Goal: Ask a question: Seek information or help from site administrators or community

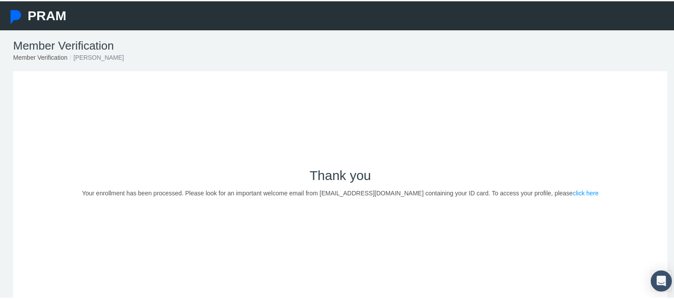
click at [573, 190] on link "click here" at bounding box center [586, 191] width 26 height 7
click at [573, 193] on link "click here" at bounding box center [586, 191] width 26 height 7
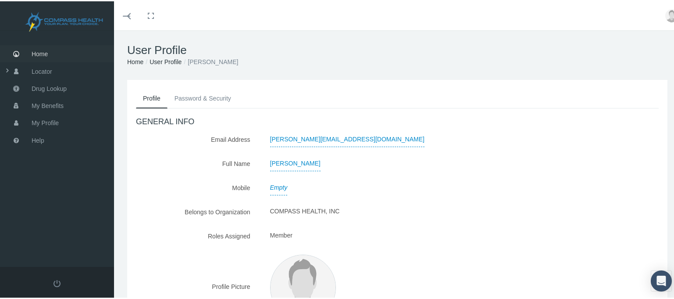
click at [36, 51] on span "Home" at bounding box center [40, 52] width 16 height 17
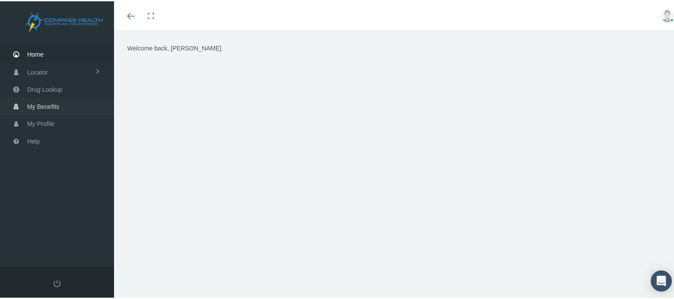
click at [45, 104] on span "My Benefits" at bounding box center [43, 105] width 32 height 17
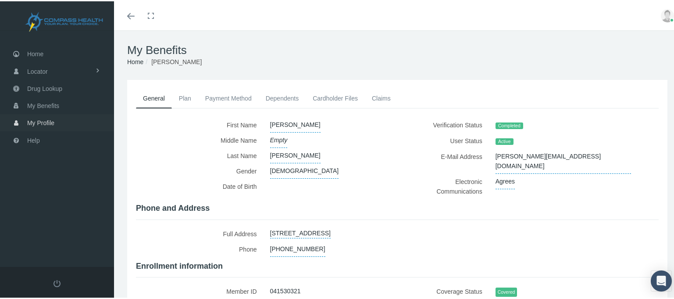
click at [43, 121] on span "My Profile" at bounding box center [40, 121] width 27 height 17
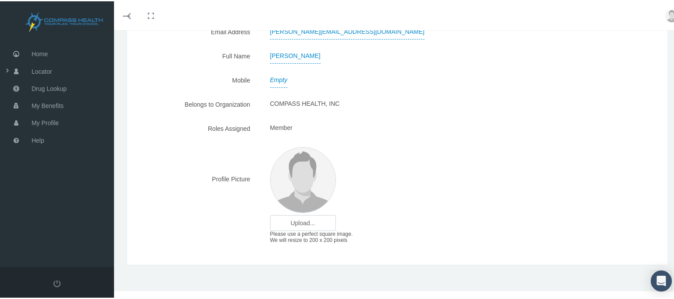
scroll to position [108, 0]
click at [302, 220] on input "file" at bounding box center [303, 221] width 65 height 15
type input "C:\fakepath\Sandy Pic.jpg"
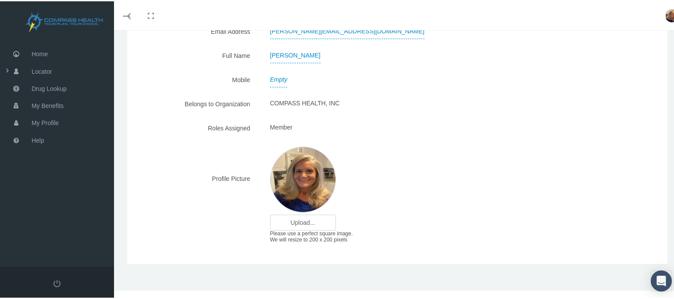
scroll to position [0, 0]
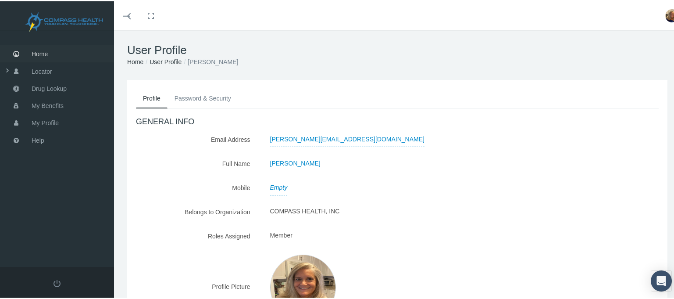
click at [43, 52] on span "Home" at bounding box center [40, 52] width 16 height 17
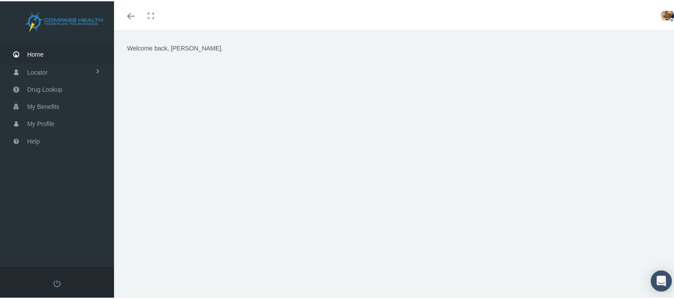
click at [36, 49] on span "Home" at bounding box center [35, 53] width 16 height 17
click at [39, 124] on span "My Profile" at bounding box center [40, 122] width 27 height 17
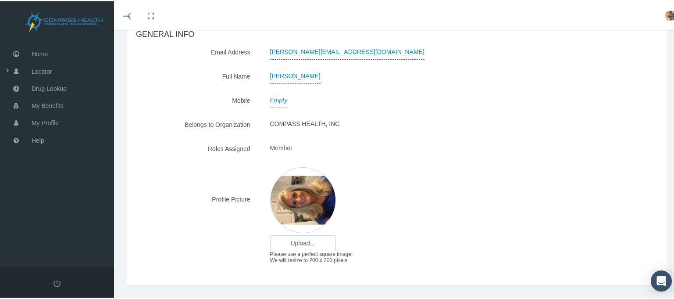
scroll to position [88, 0]
click at [301, 203] on img at bounding box center [303, 198] width 66 height 66
click at [305, 244] on input "file" at bounding box center [303, 241] width 65 height 15
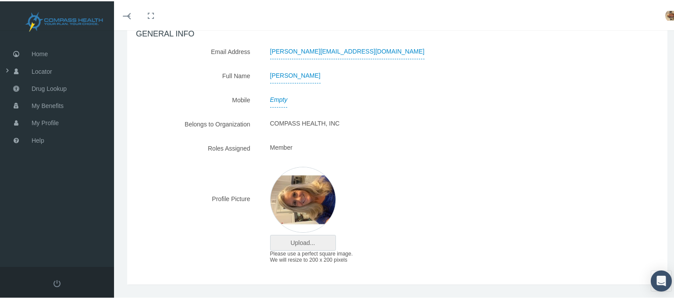
type input "C:\fakepath\Sandy Pic.jpg"
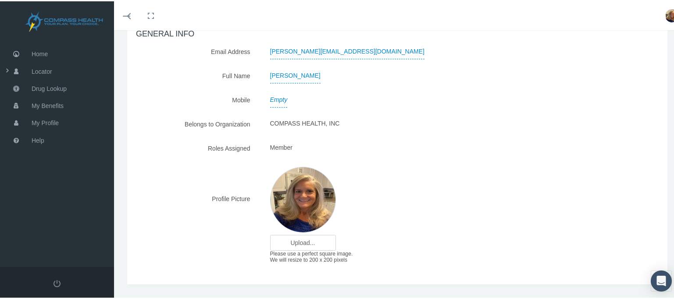
click at [499, 168] on div "Upload... Upload... Please use a perfect square image. We will resize to 200 x …" at bounding box center [420, 214] width 313 height 102
click at [61, 86] on span "Drug Lookup" at bounding box center [49, 87] width 35 height 17
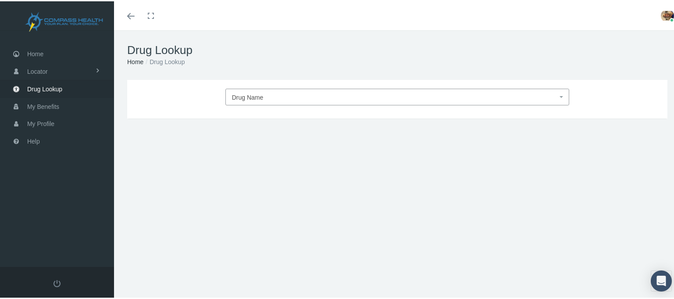
click at [274, 95] on span "Drug Name" at bounding box center [395, 95] width 326 height 11
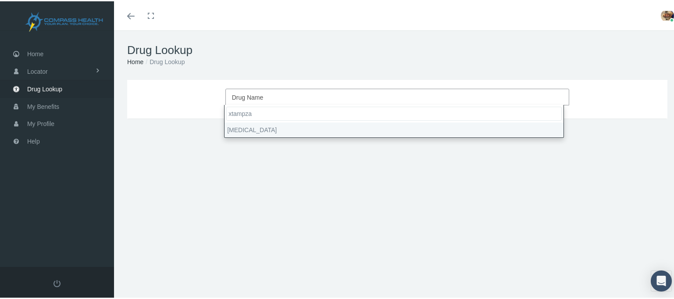
type input "xtampza"
select select "[MEDICAL_DATA]"
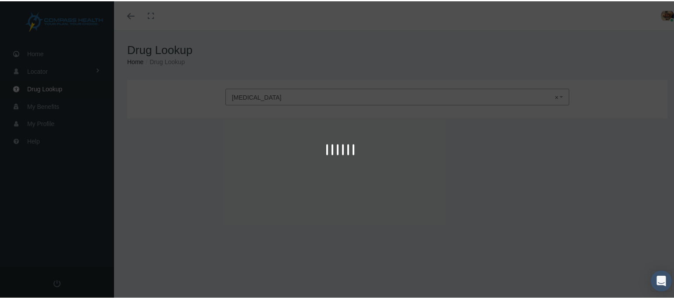
type input "30"
select select "Capsule ER 12 Hour [PERSON_NAME]"
select select "13.5 MG"
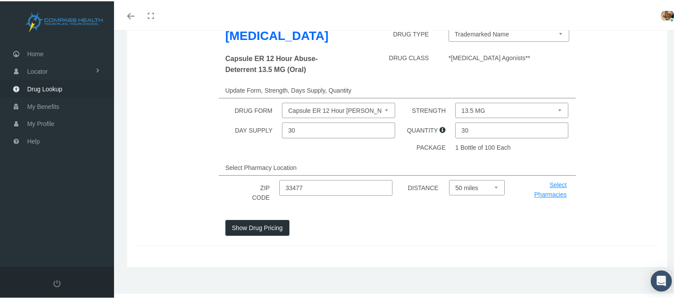
scroll to position [102, 0]
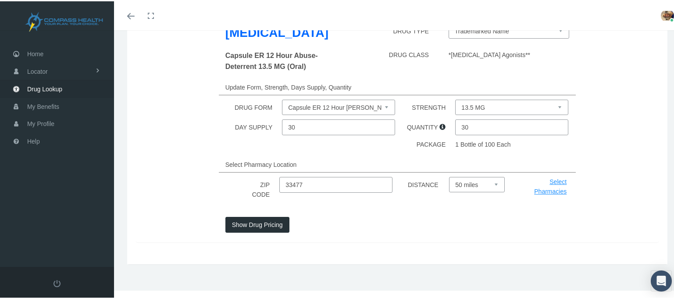
click at [555, 182] on link "Select Pharmacies" at bounding box center [550, 185] width 32 height 17
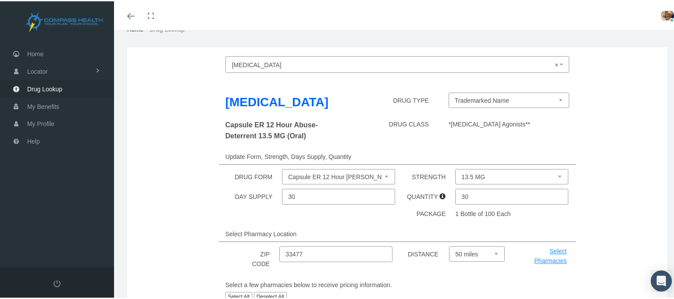
scroll to position [88, 0]
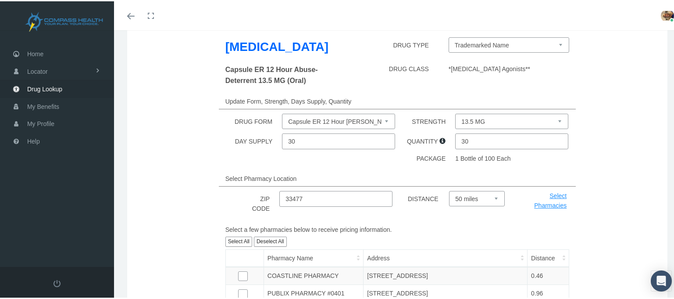
drag, startPoint x: 484, startPoint y: 139, endPoint x: 447, endPoint y: 140, distance: 37.3
click at [447, 140] on div "DAY SUPPLY 30 QUANTITY 30" at bounding box center [397, 140] width 536 height 16
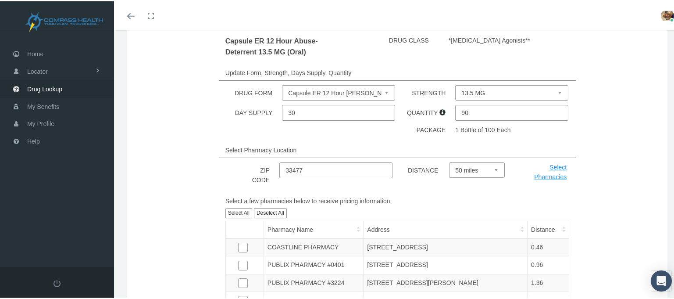
scroll to position [132, 0]
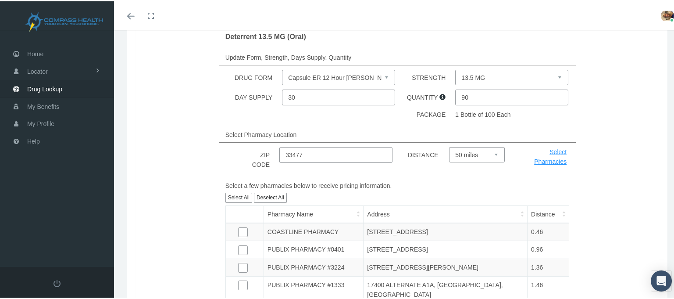
type input "90"
click at [493, 154] on select "Select 5 miles 10 miles 20 miles 30 miles 40 miles 50 miles" at bounding box center [477, 153] width 56 height 15
select select "10"
click at [449, 161] on select "Select 5 miles 10 miles 20 miles 30 miles 40 miles 50 miles" at bounding box center [477, 153] width 56 height 15
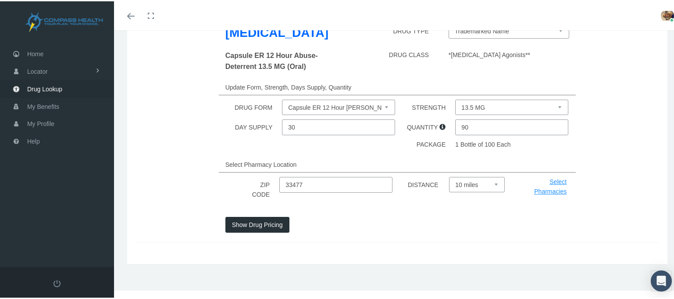
scroll to position [102, 0]
click at [264, 227] on button "Show Drug Pricing" at bounding box center [258, 223] width 64 height 16
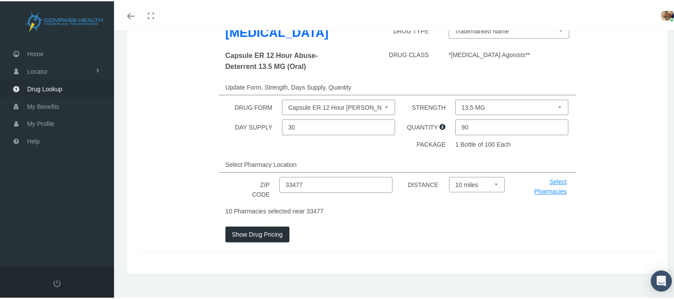
click at [255, 234] on button "Show Drug Pricing" at bounding box center [258, 233] width 64 height 16
click at [538, 187] on link "Select Pharmacies" at bounding box center [550, 185] width 32 height 17
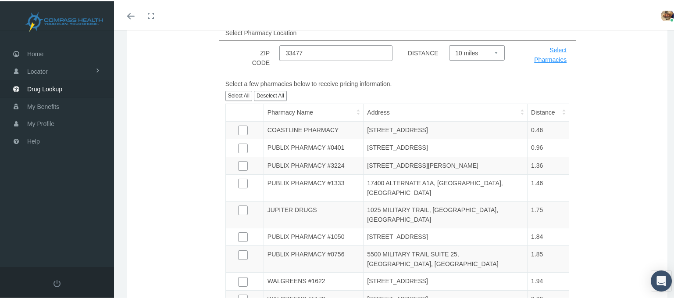
scroll to position [277, 0]
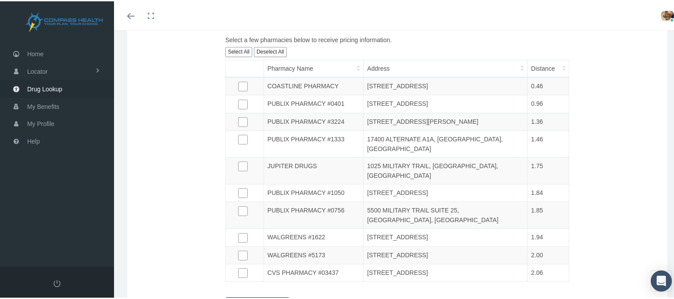
click at [238, 160] on input "checkbox" at bounding box center [242, 164] width 9 height 9
checkbox input "true"
click at [258, 296] on button "Show Drug Pricing" at bounding box center [258, 304] width 64 height 16
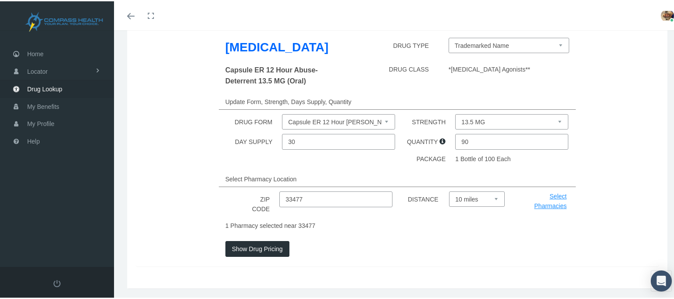
scroll to position [111, 0]
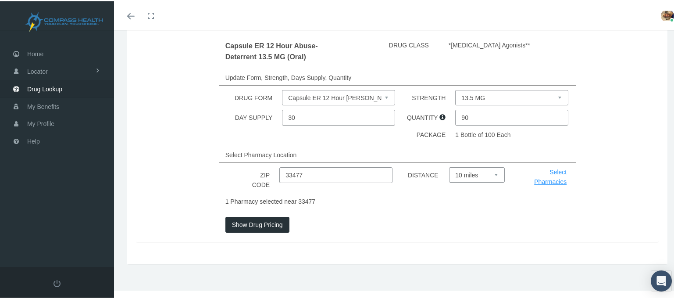
click at [277, 223] on button "Show Drug Pricing" at bounding box center [258, 223] width 64 height 16
click at [555, 175] on div "Select Pharmacies" at bounding box center [539, 175] width 55 height 19
click at [556, 180] on link "Select Pharmacies" at bounding box center [550, 175] width 32 height 17
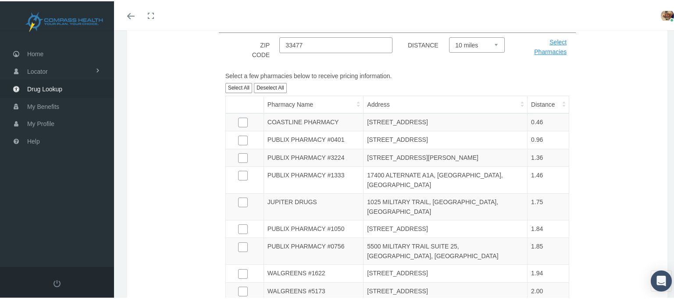
scroll to position [243, 0]
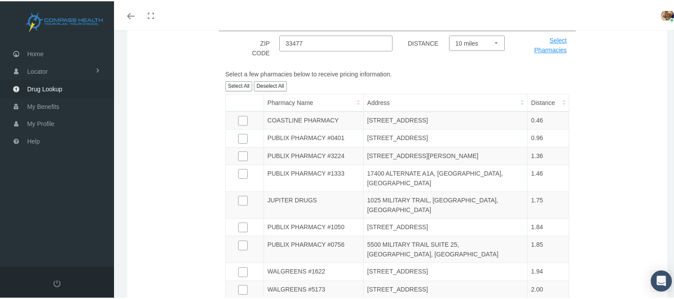
click at [244, 194] on input "checkbox" at bounding box center [242, 198] width 9 height 9
checkbox input "true"
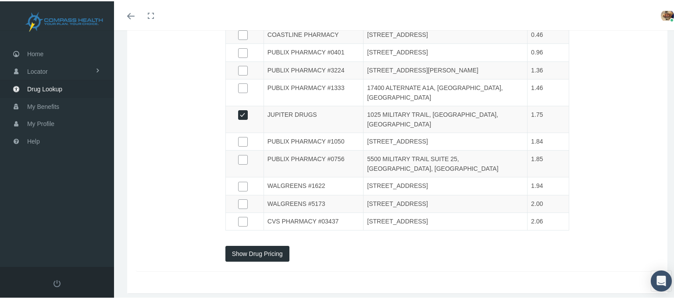
scroll to position [331, 0]
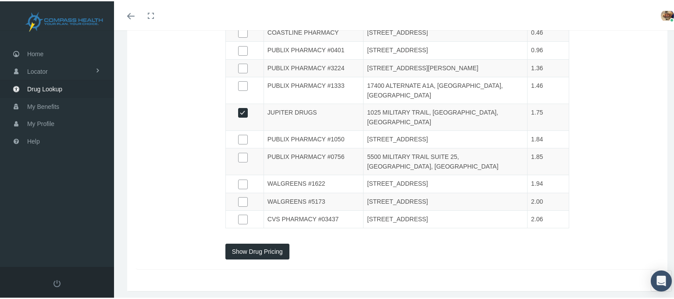
click at [267, 242] on button "Show Drug Pricing" at bounding box center [258, 250] width 64 height 16
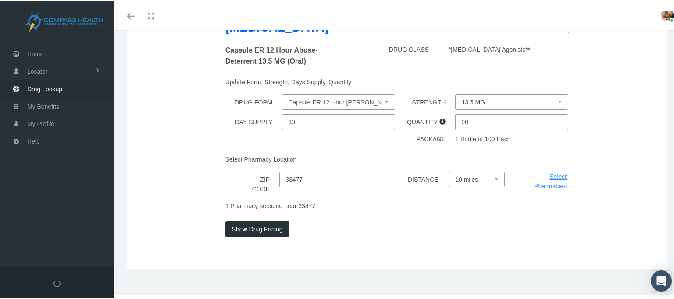
scroll to position [111, 0]
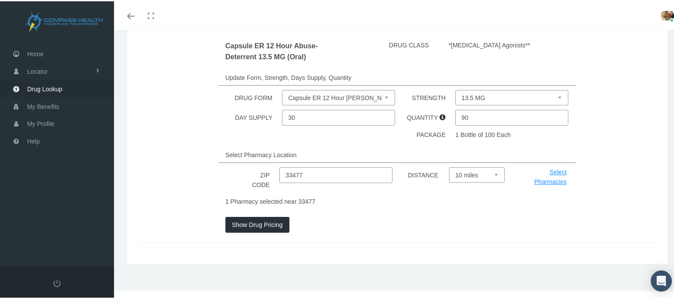
click at [548, 178] on link "Select Pharmacies" at bounding box center [550, 175] width 32 height 17
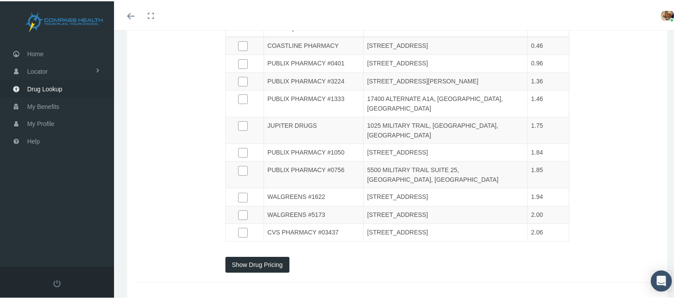
scroll to position [331, 0]
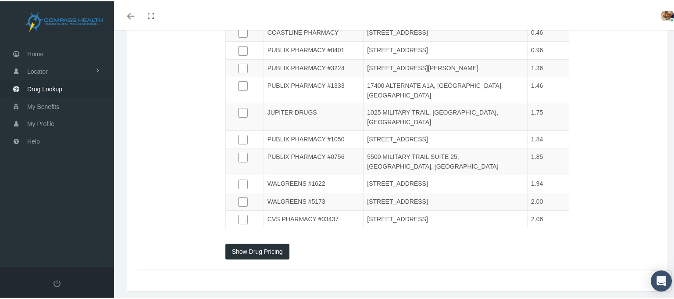
click at [279, 242] on button "Show Drug Pricing" at bounding box center [258, 250] width 64 height 16
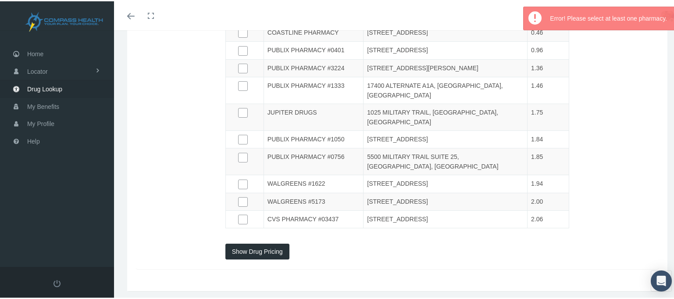
click at [582, 176] on div "Select a few pharmacies below to receive pricing information. Select All Desele…" at bounding box center [397, 103] width 536 height 247
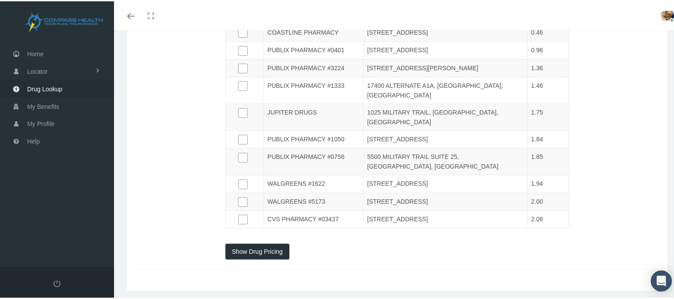
click at [243, 177] on input "checkbox" at bounding box center [242, 181] width 9 height 9
checkbox input "true"
click at [242, 106] on input "checkbox" at bounding box center [242, 110] width 9 height 9
checkbox input "true"
click at [260, 242] on button "Show Drug Pricing" at bounding box center [258, 250] width 64 height 16
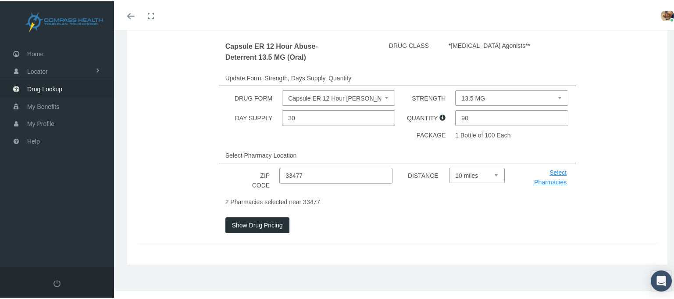
scroll to position [111, 0]
click at [271, 226] on button "Show Drug Pricing" at bounding box center [258, 223] width 64 height 16
click at [248, 222] on button "Show Drug Pricing" at bounding box center [258, 223] width 64 height 16
click at [53, 104] on span "My Benefits" at bounding box center [43, 105] width 32 height 17
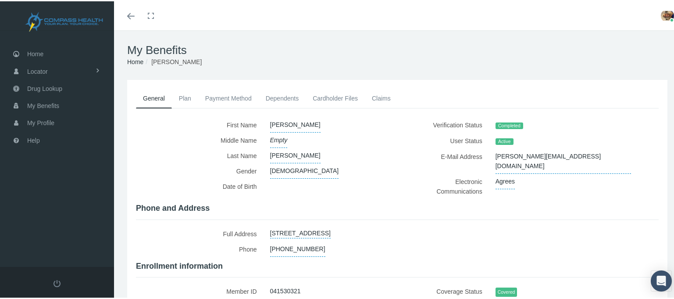
click at [183, 96] on link "Plan" at bounding box center [185, 96] width 26 height 19
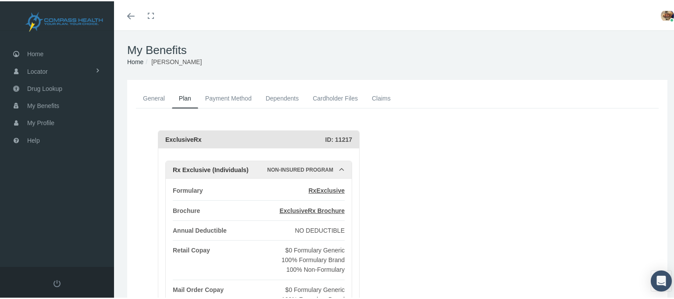
click at [340, 96] on link "Cardholder Files" at bounding box center [335, 96] width 59 height 19
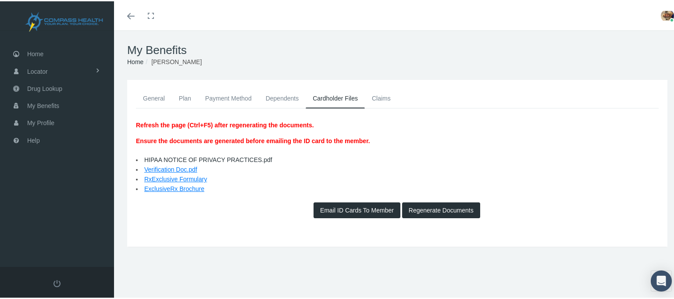
click at [333, 210] on button "Email ID Cards To Member" at bounding box center [357, 209] width 87 height 16
click at [40, 53] on span "Home" at bounding box center [35, 52] width 16 height 17
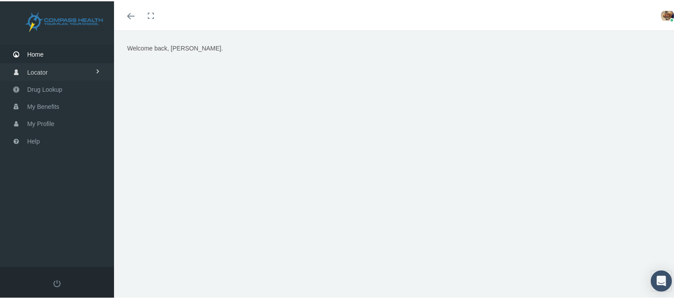
click at [46, 71] on span "Locator" at bounding box center [37, 71] width 21 height 17
click at [45, 87] on span "Pharmacy" at bounding box center [39, 89] width 28 height 15
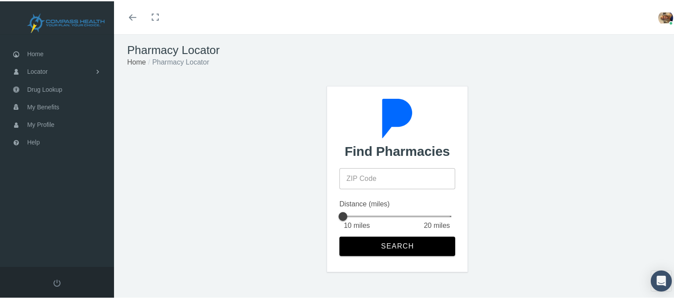
click at [407, 183] on input "ZIP Code" at bounding box center [398, 177] width 116 height 21
type input "33477"
click at [401, 244] on span "Search" at bounding box center [398, 245] width 34 height 8
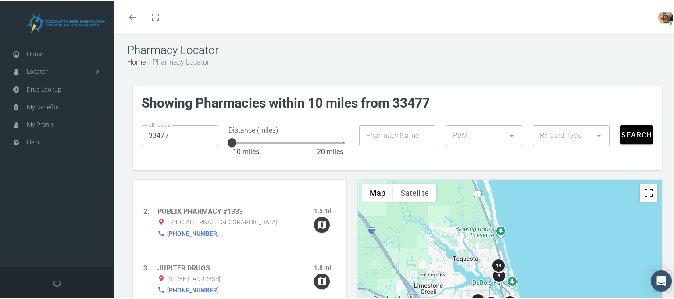
scroll to position [88, 0]
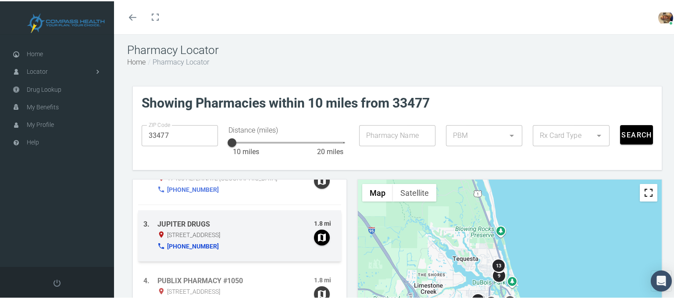
click at [220, 235] on span "[STREET_ADDRESS]" at bounding box center [193, 233] width 53 height 11
click at [217, 234] on span "[STREET_ADDRESS]" at bounding box center [193, 233] width 53 height 11
click at [217, 234] on span "1025 MILITARY TRAIL, JUPITER, FL 33458" at bounding box center [193, 233] width 53 height 11
click at [259, 240] on div "(561) 746-7499" at bounding box center [236, 245] width 157 height 12
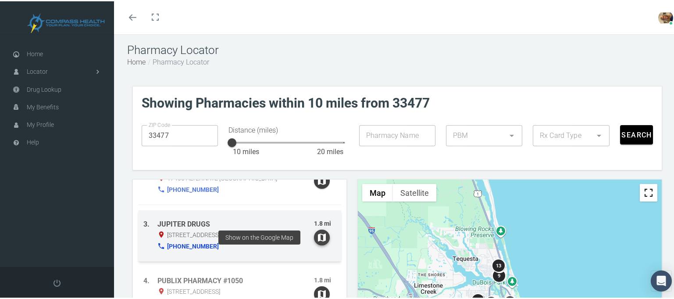
click at [317, 235] on icon "button" at bounding box center [322, 236] width 11 height 11
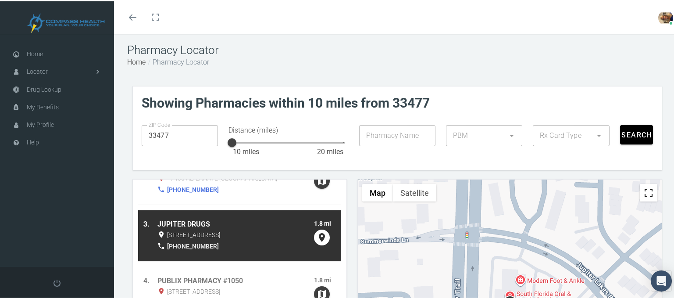
click at [175, 244] on link "(561) 746-7499" at bounding box center [193, 245] width 52 height 12
click at [242, 241] on div "3. JUPITER DRUGS 1.8 mi 1025 MILITARY TRAIL, JUPITER, FL 33458 (561) 746-7499" at bounding box center [239, 234] width 203 height 51
click at [242, 241] on div "(561) 746-7499" at bounding box center [236, 245] width 157 height 12
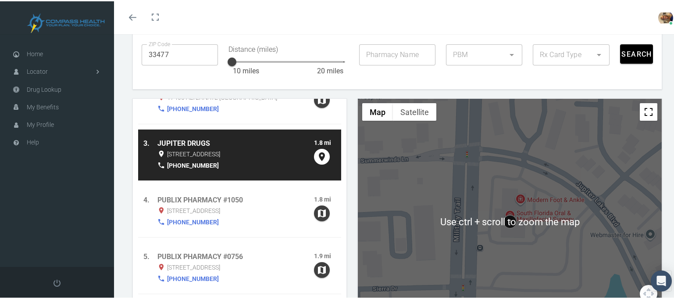
scroll to position [0, 0]
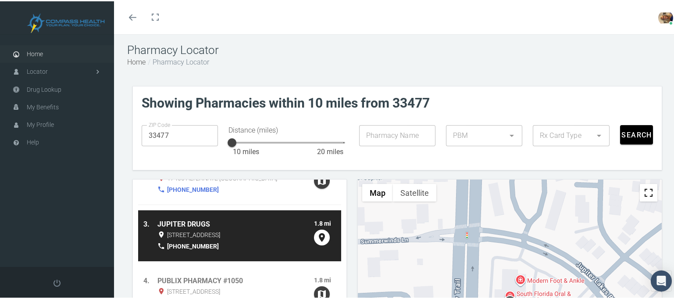
click at [37, 52] on span "Home" at bounding box center [35, 52] width 16 height 17
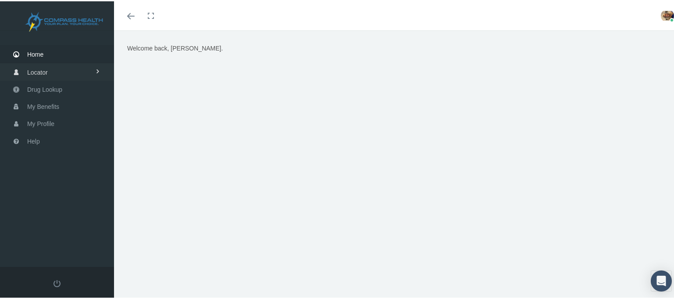
click at [22, 69] on link "Locator" at bounding box center [57, 70] width 114 height 17
click at [30, 101] on span "Cannabis Provider" at bounding box center [50, 104] width 50 height 15
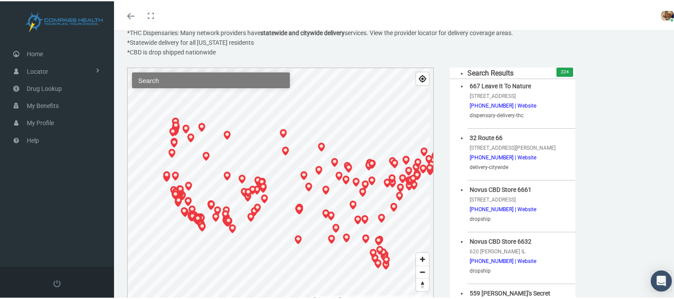
scroll to position [129, 0]
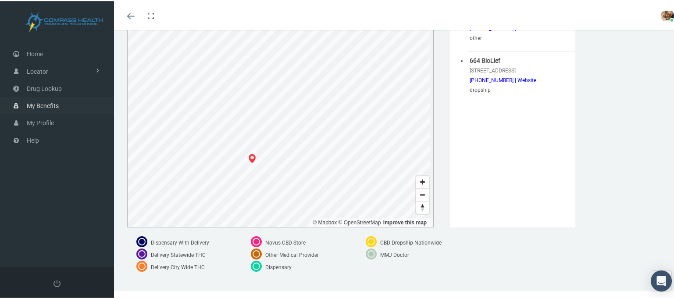
click at [55, 100] on span "My Benefits" at bounding box center [43, 104] width 32 height 17
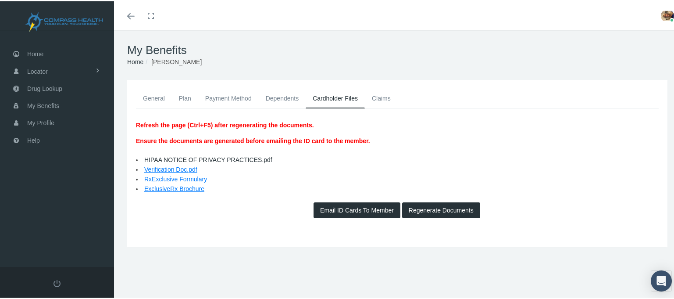
click at [189, 167] on link "Verification Doc.pdf" at bounding box center [170, 168] width 53 height 7
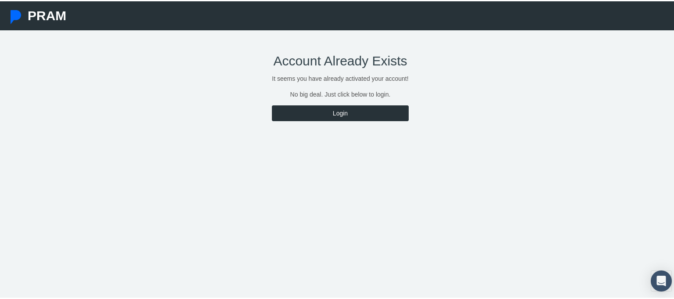
click at [363, 114] on link "Login" at bounding box center [340, 112] width 136 height 16
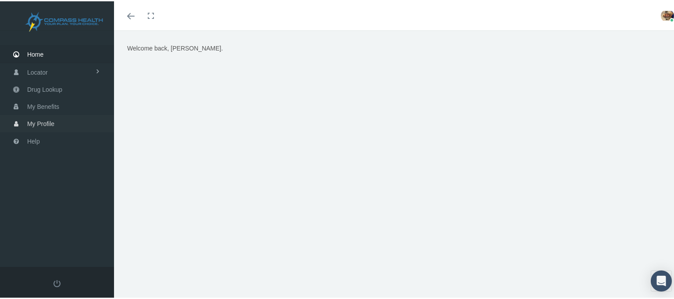
click at [45, 126] on span "My Profile" at bounding box center [40, 122] width 27 height 17
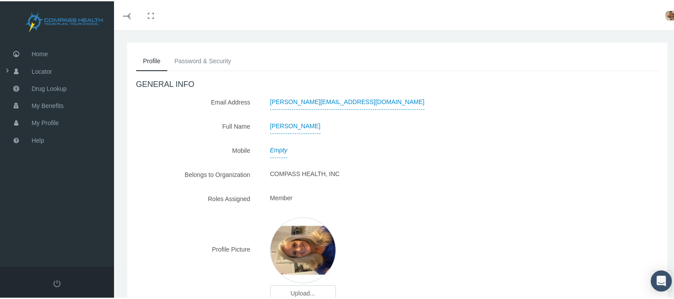
scroll to position [88, 0]
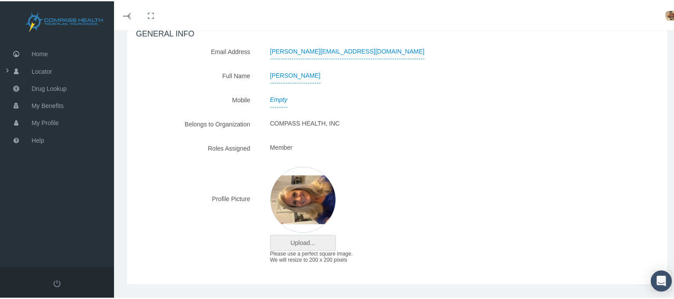
click at [305, 241] on input "file" at bounding box center [303, 241] width 65 height 15
type input "C:\fakepath\[PERSON_NAME] Pic.jpg"
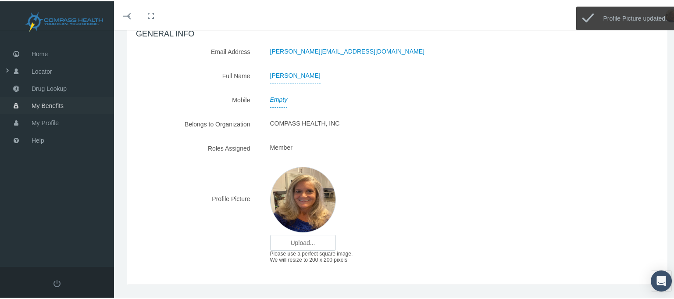
click at [47, 103] on span "My Benefits" at bounding box center [48, 104] width 32 height 17
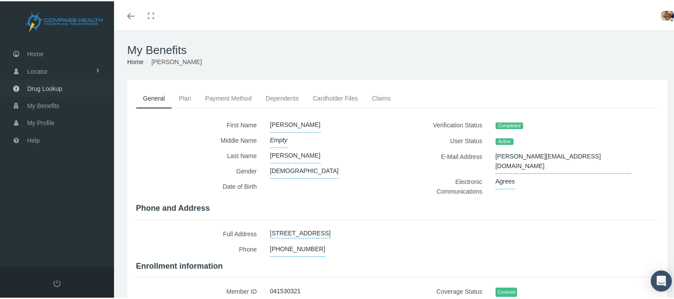
click at [47, 86] on span "Drug Lookup" at bounding box center [44, 87] width 35 height 17
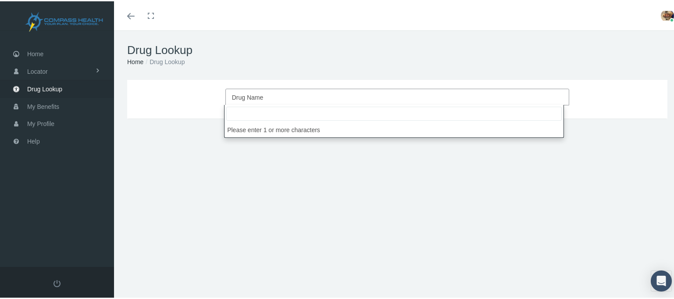
click at [310, 95] on span "Drug Name" at bounding box center [395, 95] width 326 height 11
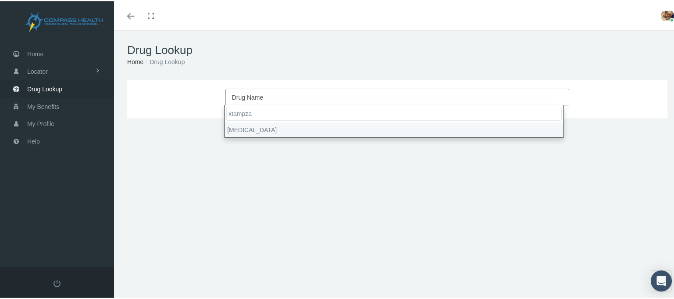
type input "xtampza"
select select "[MEDICAL_DATA]"
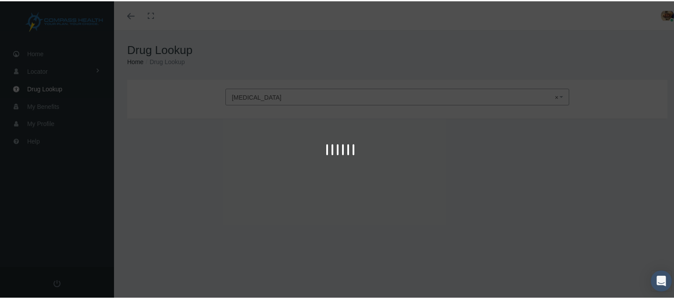
type input "30"
select select "Capsule ER 12 Hour [PERSON_NAME]"
select select "13.5 MG"
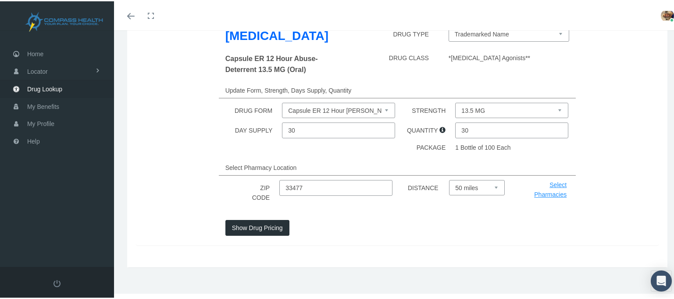
scroll to position [102, 0]
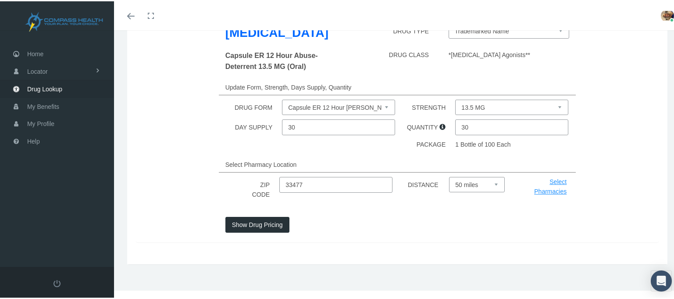
click at [262, 226] on button "Show Drug Pricing" at bounding box center [258, 223] width 64 height 16
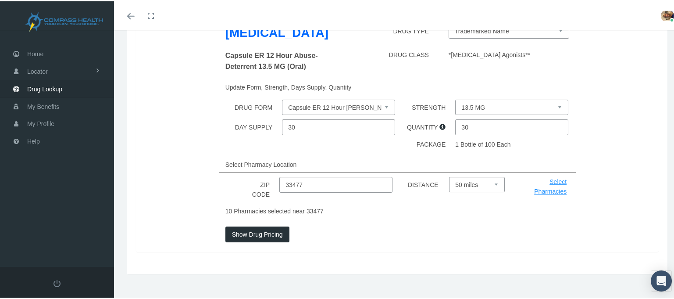
click at [492, 185] on select "Select 5 miles 10 miles 20 miles 30 miles 40 miles 50 miles" at bounding box center [477, 183] width 56 height 15
select select "5"
click at [449, 176] on select "Select 5 miles 10 miles 20 miles 30 miles 40 miles 50 miles" at bounding box center [477, 183] width 56 height 15
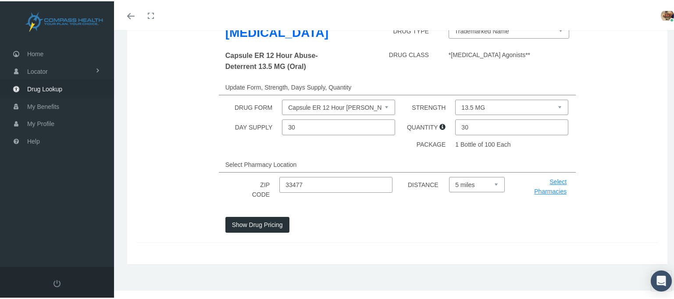
click at [557, 182] on link "Select Pharmacies" at bounding box center [550, 185] width 32 height 17
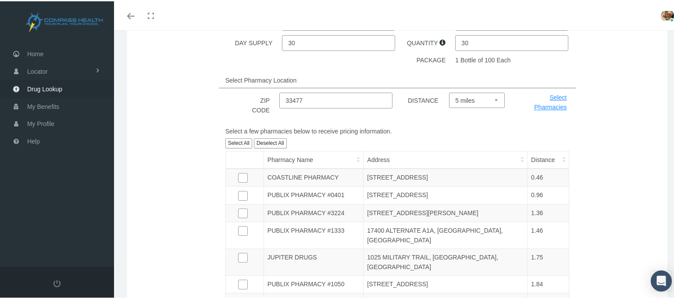
scroll to position [190, 0]
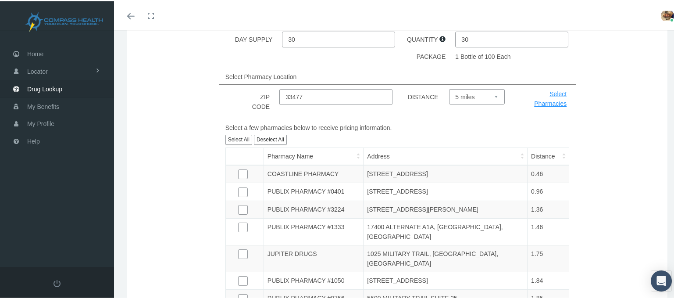
click at [241, 247] on input "checkbox" at bounding box center [242, 251] width 9 height 9
checkbox input "true"
click at [449, 244] on td "1025 MILITARY TRAIL, JUPITER, FL" at bounding box center [446, 257] width 164 height 27
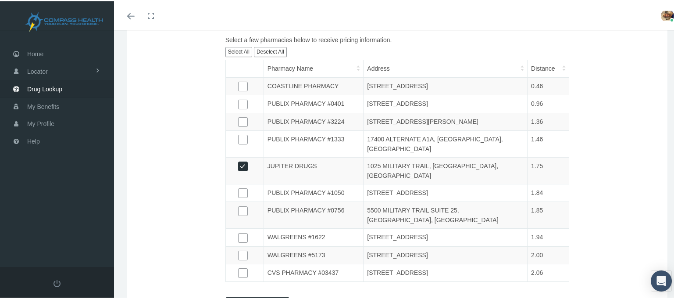
scroll to position [321, 0]
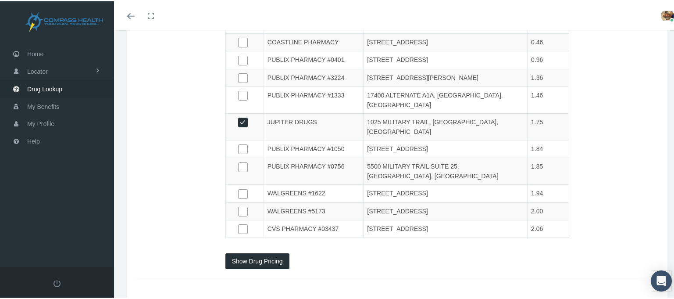
click at [231, 252] on button "Show Drug Pricing" at bounding box center [258, 260] width 64 height 16
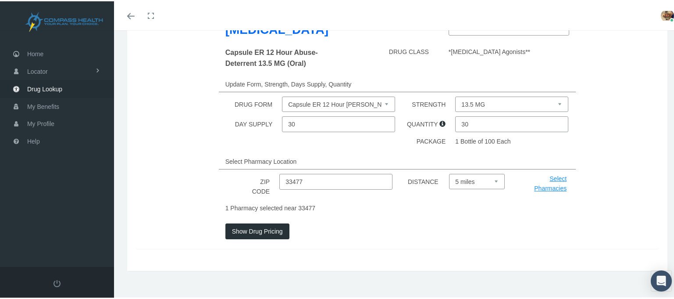
scroll to position [111, 0]
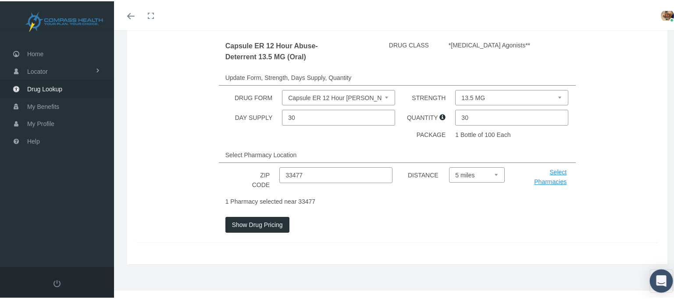
click at [658, 279] on icon "Open Intercom Messenger" at bounding box center [661, 279] width 10 height 11
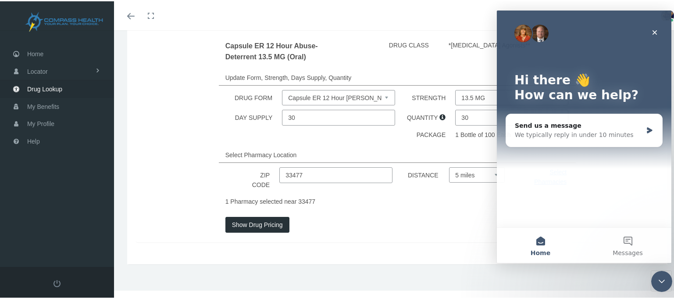
scroll to position [0, 0]
click at [622, 239] on button "Messages" at bounding box center [627, 245] width 87 height 35
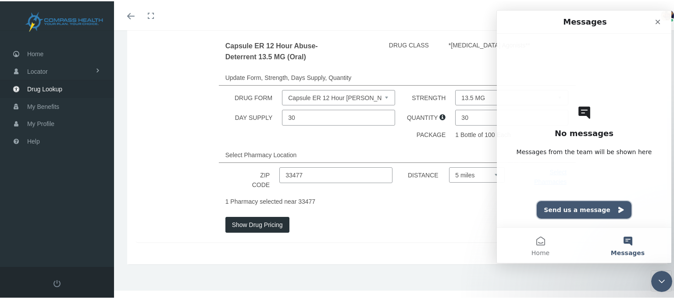
click at [588, 205] on button "Send us a message" at bounding box center [584, 210] width 95 height 18
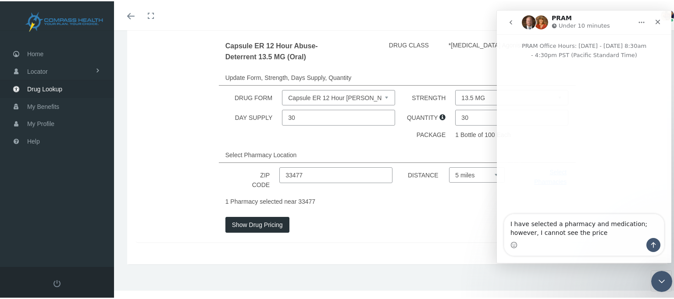
type textarea "I have selected a pharmacy and medication; however, I cannot see the price."
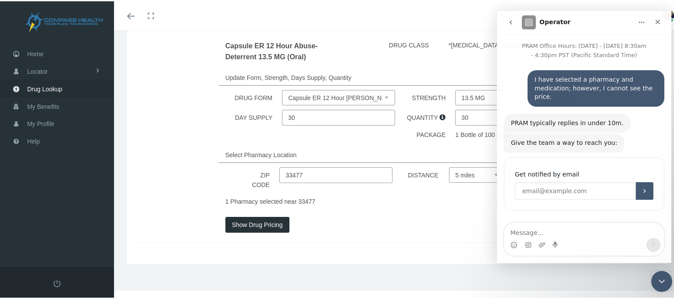
click at [591, 183] on input "Enter your email" at bounding box center [575, 191] width 121 height 18
type input "sandy@hunzekerlawgroup.com"
click at [643, 182] on button "Submit" at bounding box center [645, 191] width 18 height 18
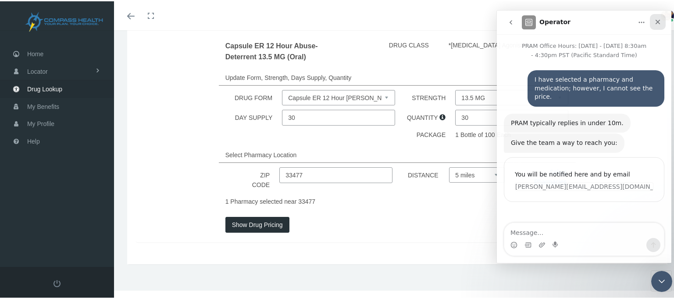
click at [655, 19] on icon "Close" at bounding box center [658, 21] width 7 height 7
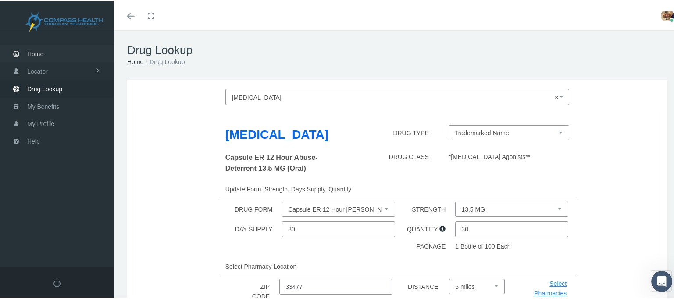
click at [30, 53] on span "Home" at bounding box center [35, 52] width 16 height 17
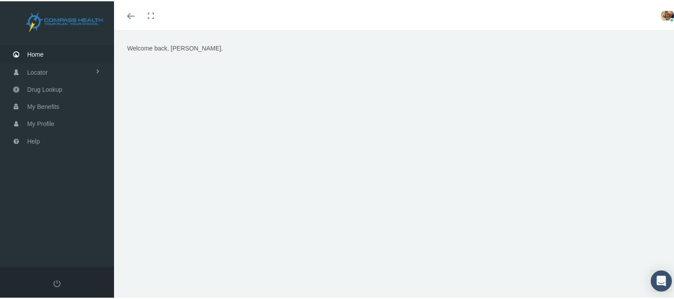
click at [510, 143] on div "Welcome back, [PERSON_NAME]." at bounding box center [398, 151] width 554 height 219
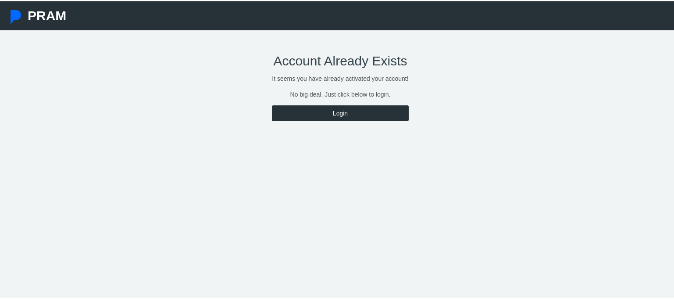
click at [334, 108] on link "Login" at bounding box center [340, 112] width 136 height 16
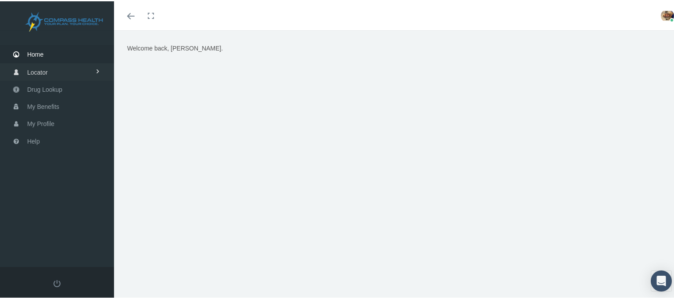
click at [44, 71] on span "Locator" at bounding box center [37, 71] width 21 height 17
click at [50, 120] on span "Drug Lookup" at bounding box center [44, 123] width 35 height 17
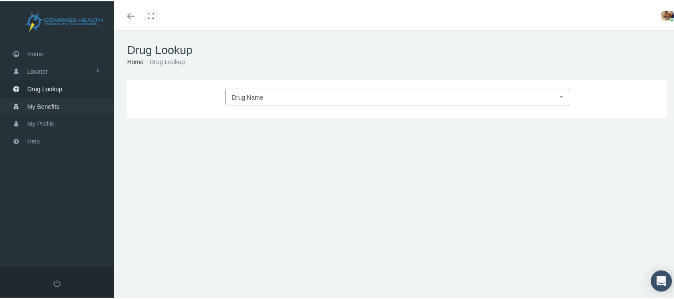
click at [44, 102] on span "My Benefits" at bounding box center [43, 105] width 32 height 17
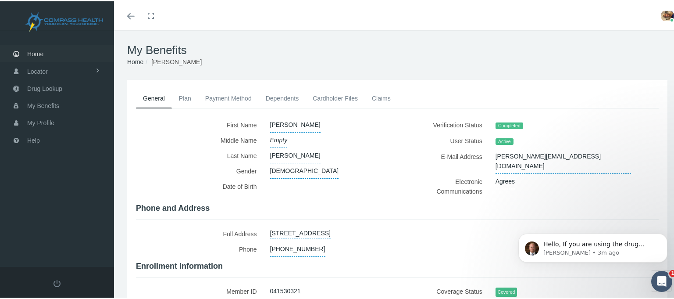
click at [45, 50] on link "Home" at bounding box center [57, 52] width 114 height 17
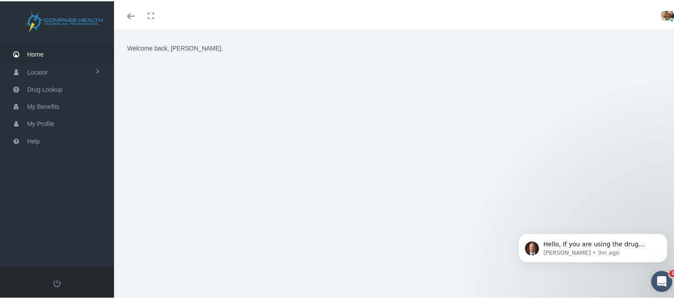
click at [33, 52] on span "Home" at bounding box center [35, 53] width 16 height 17
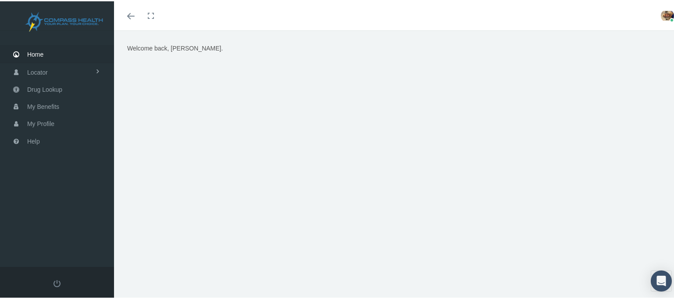
click at [50, 54] on link "Home" at bounding box center [57, 52] width 114 height 17
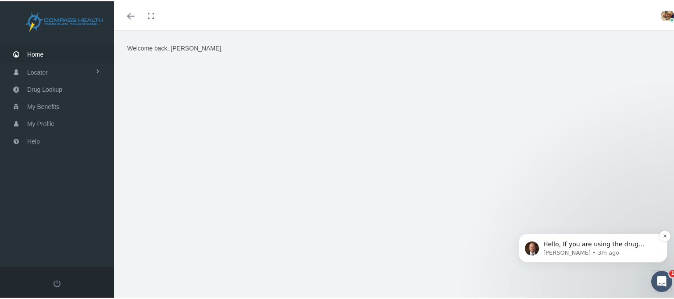
click at [608, 249] on p "Brad • 3m ago" at bounding box center [600, 253] width 113 height 8
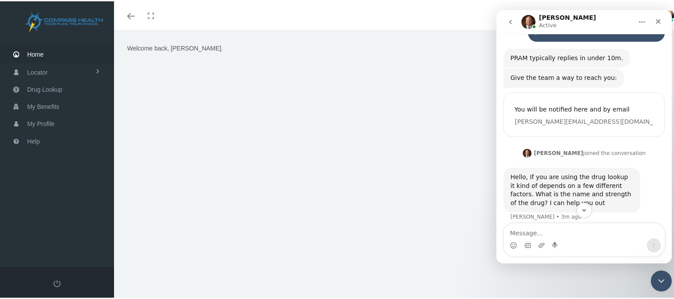
scroll to position [64, 0]
click at [66, 85] on link "Drug Lookup" at bounding box center [57, 87] width 114 height 17
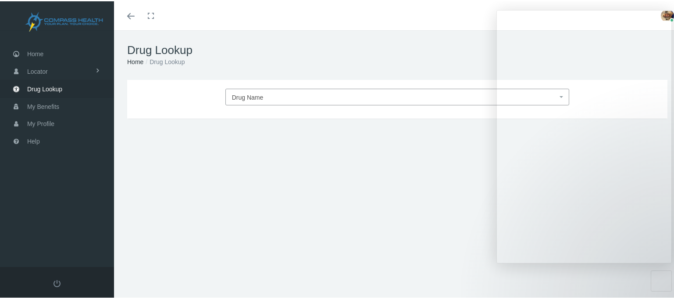
click at [270, 96] on span "Drug Name" at bounding box center [395, 95] width 326 height 11
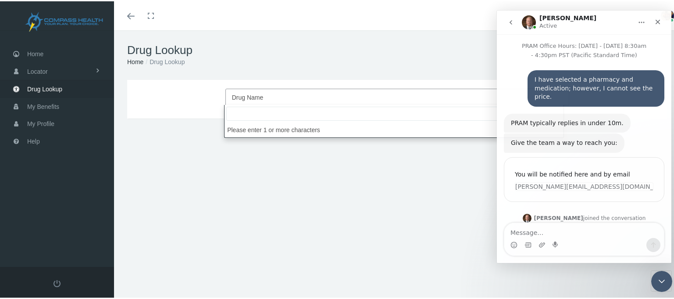
scroll to position [65, 0]
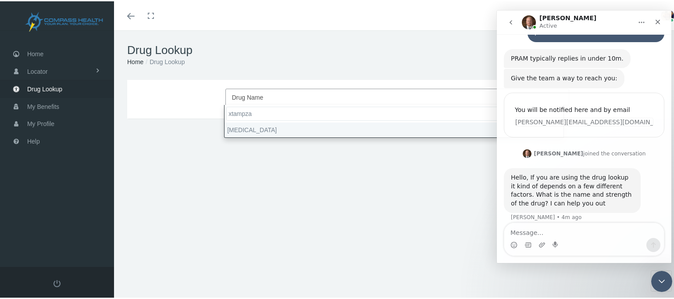
type input "xtampza"
select select "[MEDICAL_DATA]"
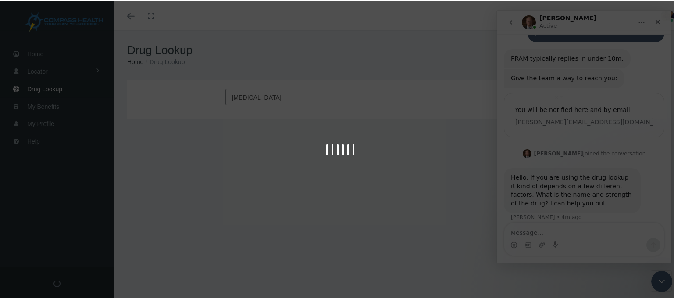
type input "30"
select select "Capsule ER 12 Hour [PERSON_NAME]"
select select "13.5 MG"
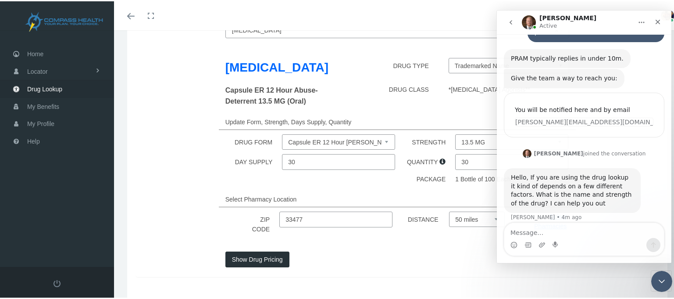
scroll to position [88, 0]
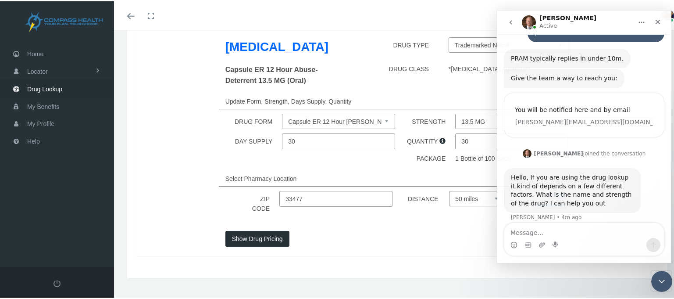
drag, startPoint x: 474, startPoint y: 142, endPoint x: 455, endPoint y: 145, distance: 19.1
click at [455, 145] on input "30" at bounding box center [511, 140] width 113 height 16
type input "90"
click at [419, 254] on div at bounding box center [398, 250] width 358 height 10
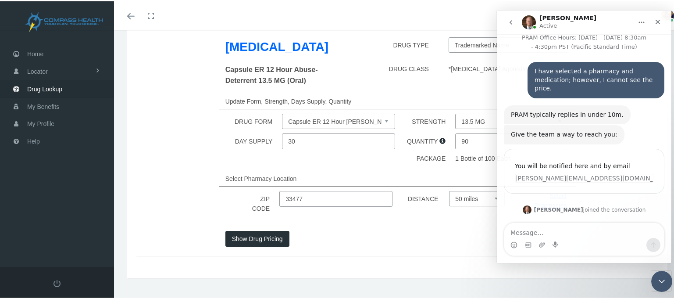
scroll to position [0, 0]
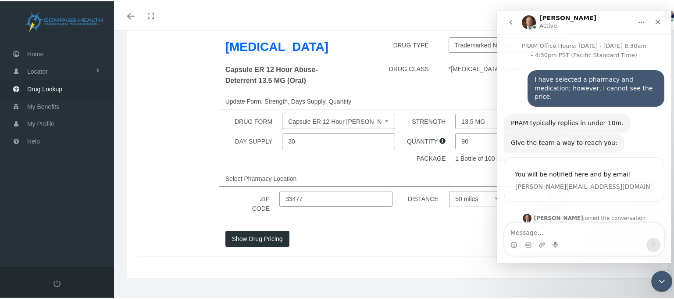
drag, startPoint x: 599, startPoint y: 21, endPoint x: 600, endPoint y: 28, distance: 7.5
click at [600, 28] on div "Brad Active" at bounding box center [577, 22] width 111 height 15
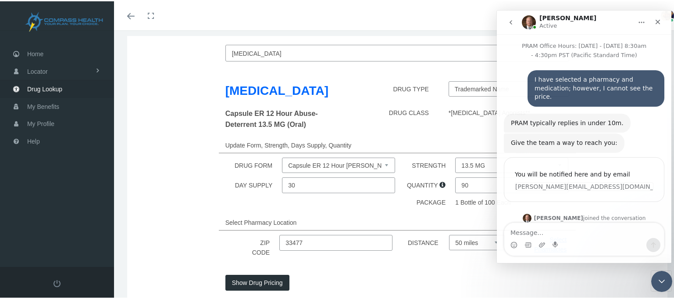
scroll to position [88, 0]
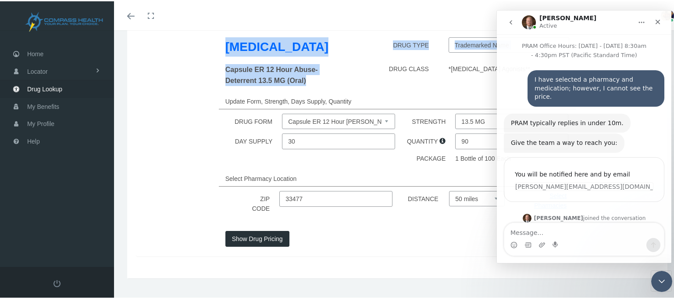
drag, startPoint x: 214, startPoint y: 40, endPoint x: 308, endPoint y: 80, distance: 102.9
click at [308, 80] on div "Xtampza ER DRUG TYPE Trademarked Name Capsule ER 12 Hour Abuse-Deterrent 13.5 M…" at bounding box center [397, 138] width 523 height 234
copy div "Xtampza ER DRUG TYPE Trademarked Name Capsule ER 12 Hour Abuse-Deterrent 13.5 M…"
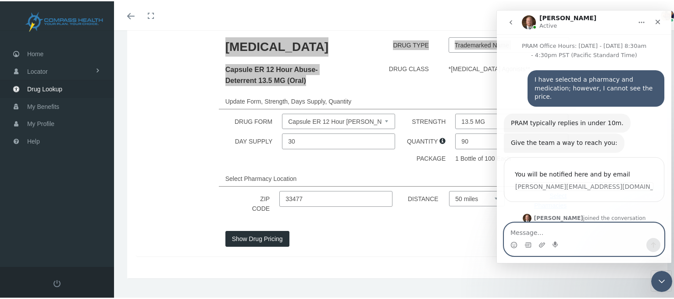
paste textarea "Xtampza ER DRUG TYPE Trademarked Name Capsule ER 12 Hour Abuse-Deterrent 13.5 M…"
type textarea "Xtampza ER DRUG TYPE Trademarked Name Capsule ER 12 Hour Abuse-Deterrent 13.5 M…"
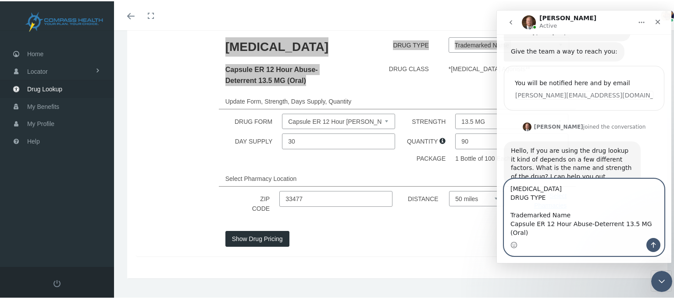
scroll to position [100, 0]
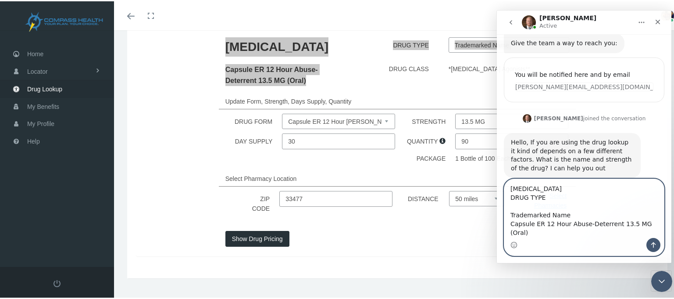
drag, startPoint x: 512, startPoint y: 224, endPoint x: 660, endPoint y: 229, distance: 148.8
click at [660, 229] on textarea "Xtampza ER DRUG TYPE Trademarked Name Capsule ER 12 Hour Abuse-Deterrent 13.5 M…" at bounding box center [585, 208] width 160 height 59
click at [571, 224] on textarea "Xtampza ER DRUG TYPE Trademarked Name Capsule ER 12 Hour Abuse-Deterrent 13.5 M…" at bounding box center [585, 208] width 160 height 59
click at [657, 231] on textarea "Xtampza ER DRUG TYPE Trademarked Name Capsule ER 12 Hour Abuse-Deterrent 13.5 M…" at bounding box center [585, 208] width 160 height 59
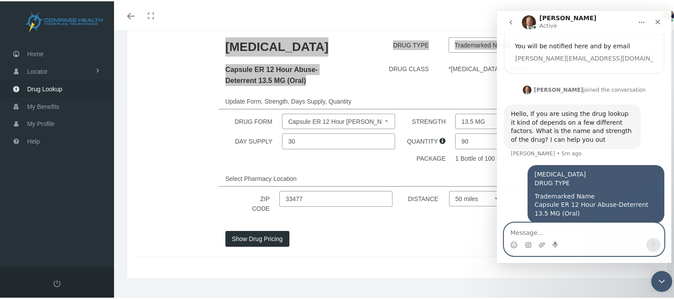
scroll to position [129, 0]
type textarea "90"
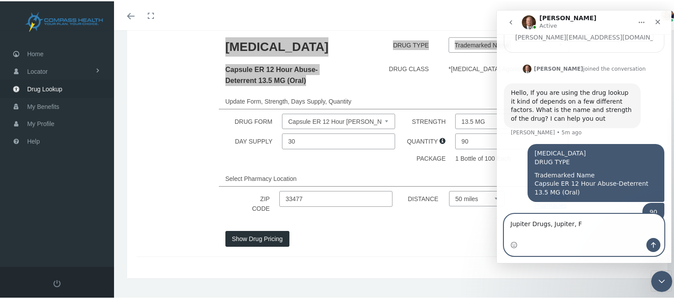
type textarea "Jupiter Drugs, [GEOGRAPHIC_DATA], [GEOGRAPHIC_DATA]"
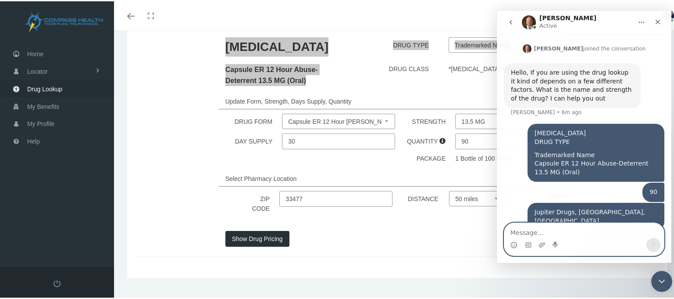
scroll to position [203, 0]
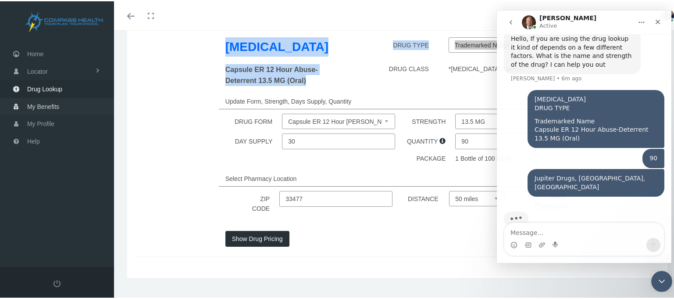
click at [57, 102] on span "My Benefits" at bounding box center [43, 105] width 32 height 17
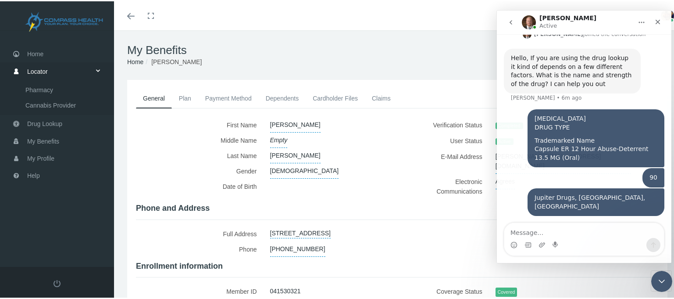
scroll to position [203, 0]
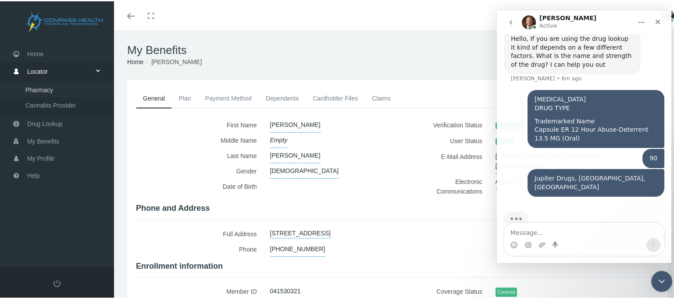
click at [37, 84] on span "Pharmacy" at bounding box center [39, 88] width 28 height 15
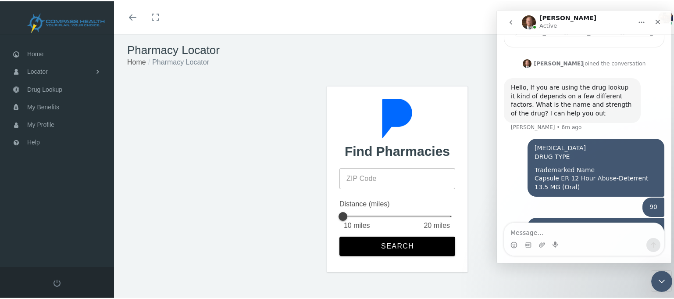
scroll to position [169, 0]
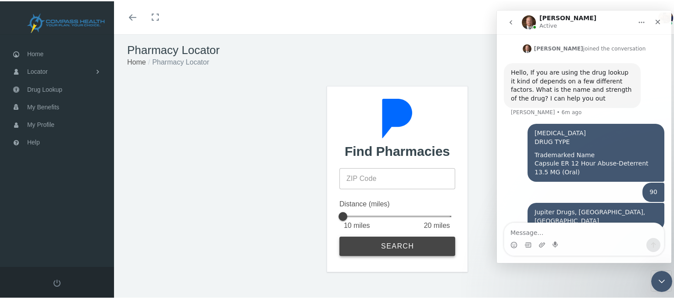
click at [391, 246] on span "Search" at bounding box center [398, 245] width 34 height 8
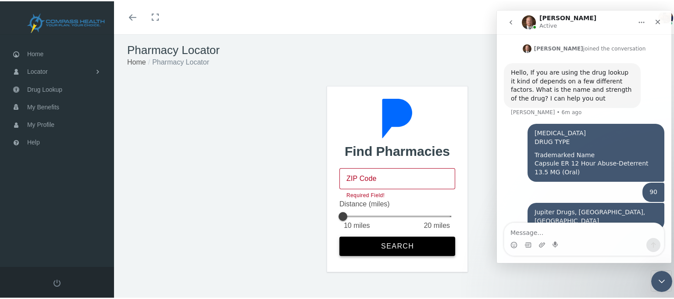
scroll to position [203, 0]
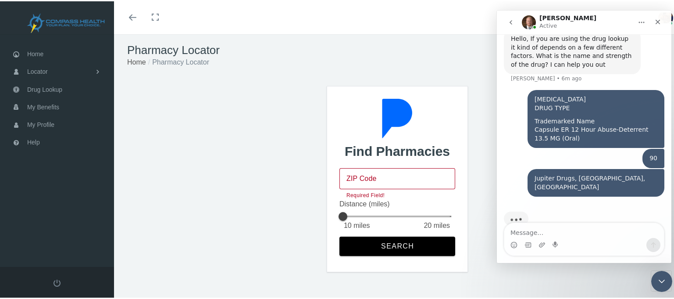
click at [380, 179] on input "ZIP Code" at bounding box center [398, 177] width 116 height 21
type input "33477"
click at [379, 240] on button "Search" at bounding box center [398, 244] width 116 height 19
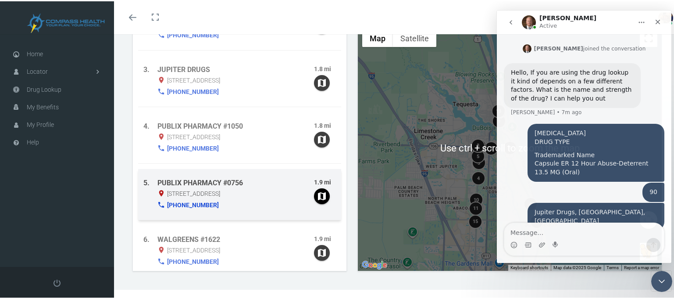
scroll to position [0, 0]
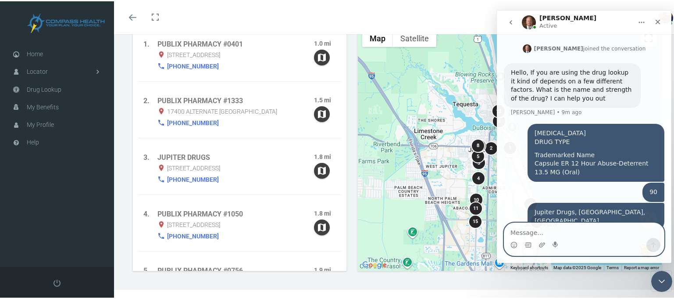
click at [563, 231] on textarea "Message…" at bounding box center [585, 230] width 160 height 15
type textarea "Hello?????"
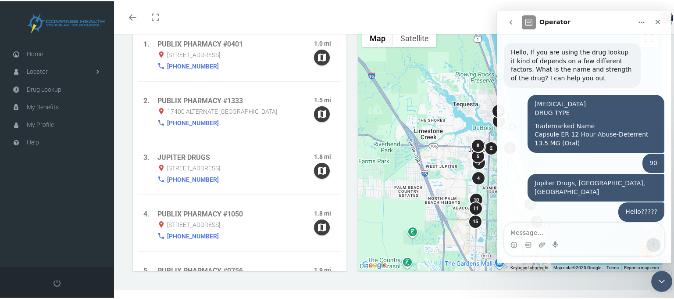
scroll to position [223, 0]
